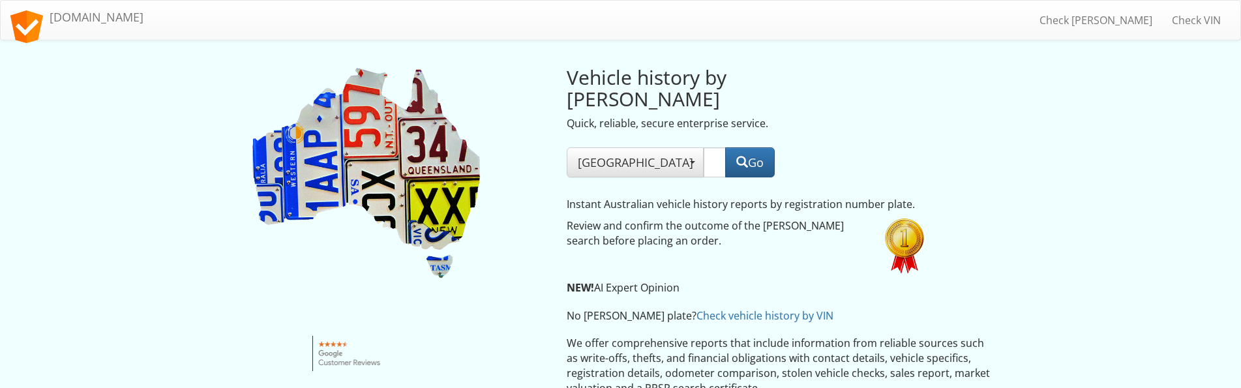
type input "in active lane of traffic"
drag, startPoint x: 708, startPoint y: 139, endPoint x: 398, endPoint y: 288, distance: 344.1
click at [427, 158] on div "Vehicle history by [PERSON_NAME] Quick, reliable, secure enterprise service. [G…" at bounding box center [620, 191] width 763 height 276
click at [704, 147] on input "text" at bounding box center [715, 162] width 22 height 30
paste input "1XI8UF"
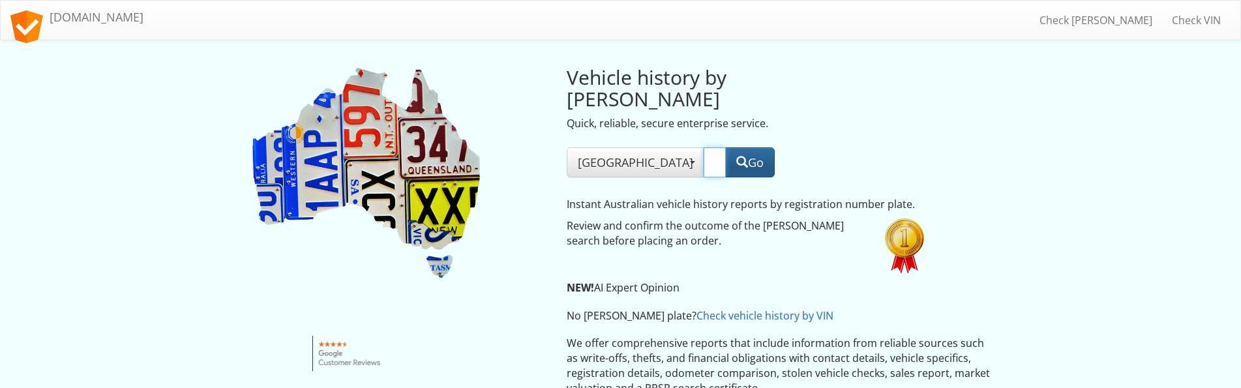
type input "1XI8UF"
click at [750, 147] on button "Go" at bounding box center [750, 162] width 50 height 30
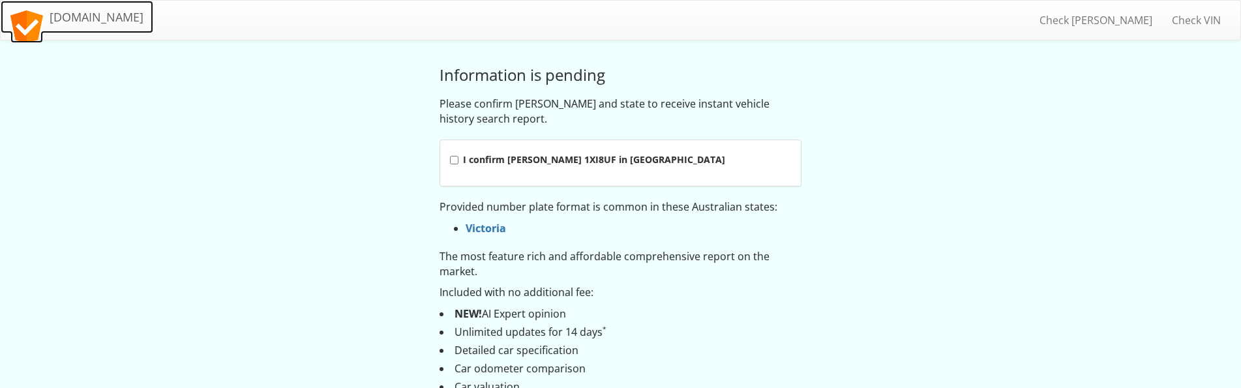
click at [103, 23] on link "[DOMAIN_NAME]" at bounding box center [77, 17] width 153 height 33
